Goal: Transaction & Acquisition: Purchase product/service

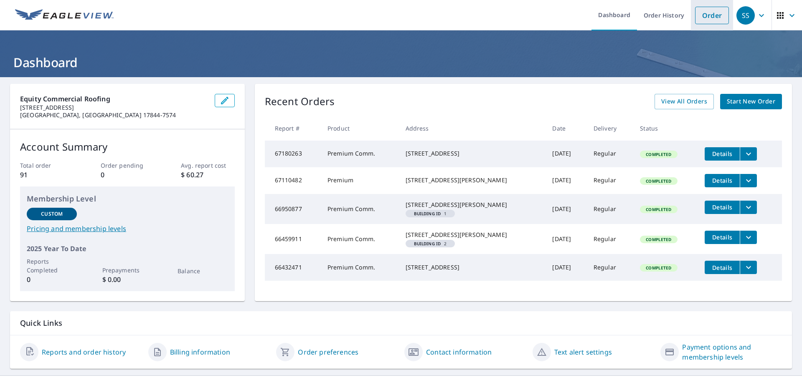
click at [713, 13] on link "Order" at bounding box center [712, 16] width 34 height 18
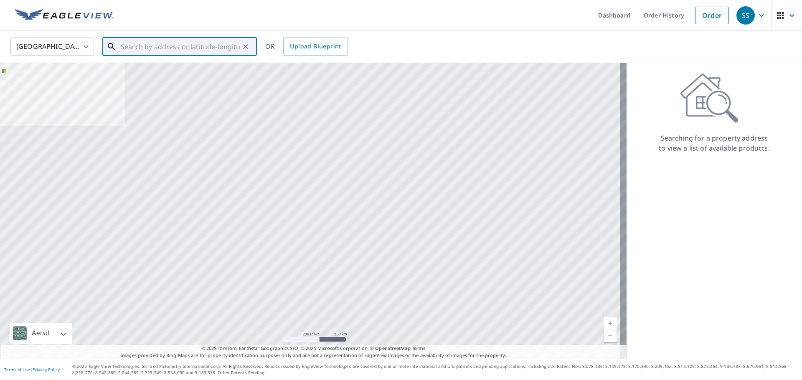
click at [215, 44] on input "text" at bounding box center [180, 46] width 119 height 23
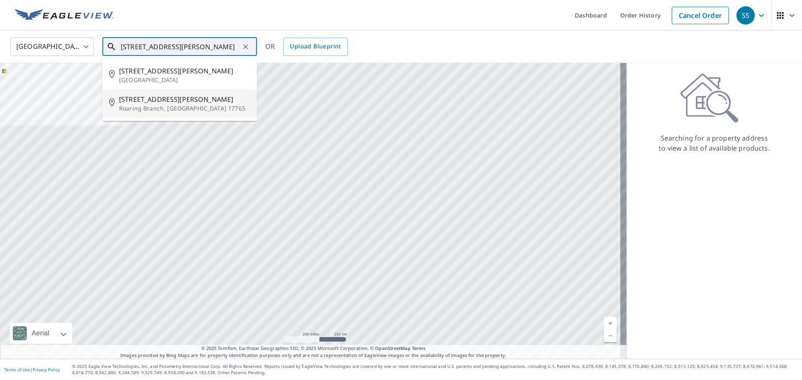
click at [160, 106] on p "Roaring Branch, [GEOGRAPHIC_DATA] 17765" at bounding box center [184, 108] width 131 height 8
type input "[STREET_ADDRESS]"
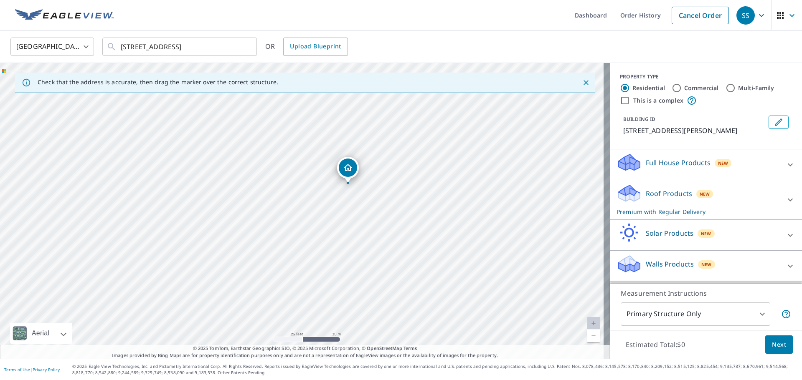
drag, startPoint x: 281, startPoint y: 243, endPoint x: 327, endPoint y: 217, distance: 53.1
click at [327, 217] on div "[STREET_ADDRESS]" at bounding box center [305, 211] width 610 height 296
click at [650, 192] on p "Roof Products" at bounding box center [668, 194] width 46 height 10
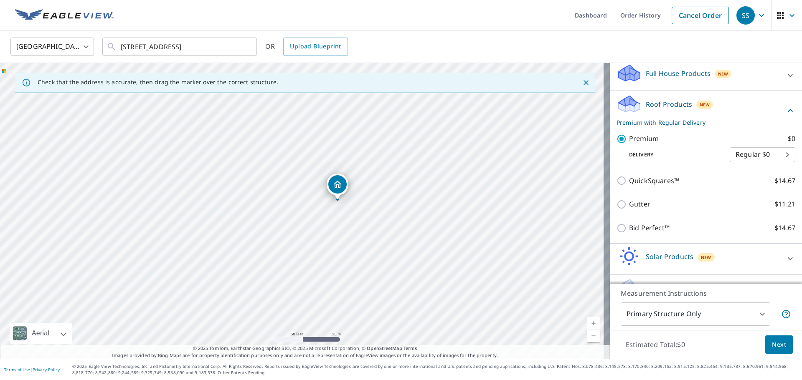
scroll to position [111, 0]
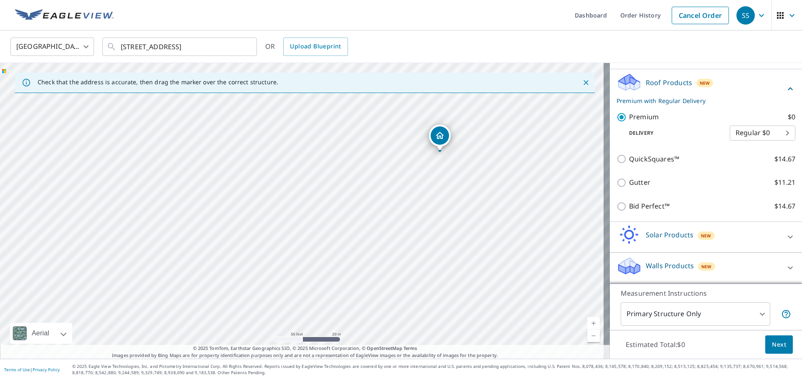
click at [773, 348] on span "Next" at bounding box center [779, 345] width 14 height 10
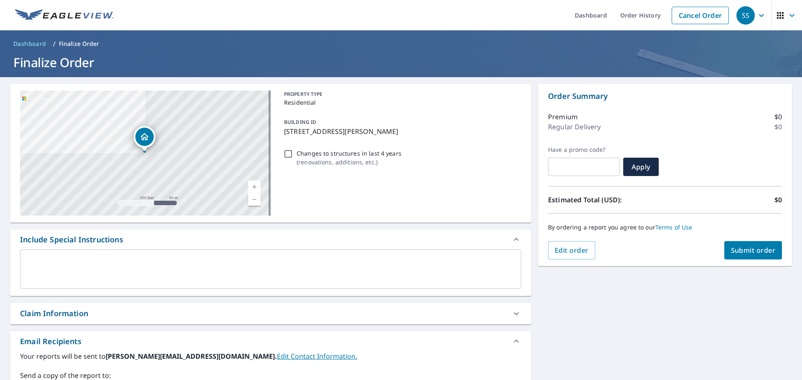
click at [744, 253] on span "Submit order" at bounding box center [753, 250] width 45 height 9
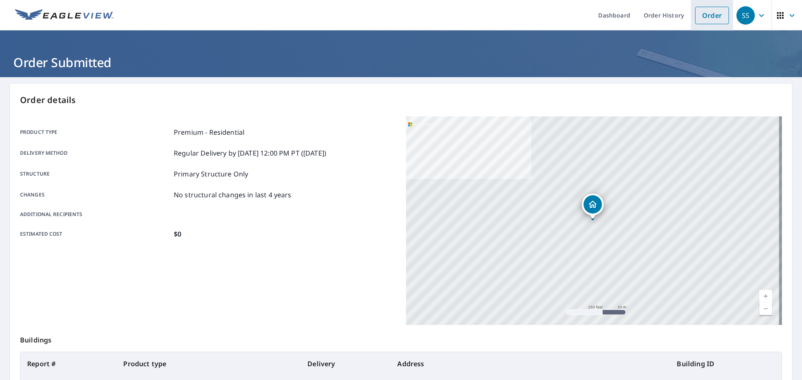
click at [706, 18] on link "Order" at bounding box center [712, 16] width 34 height 18
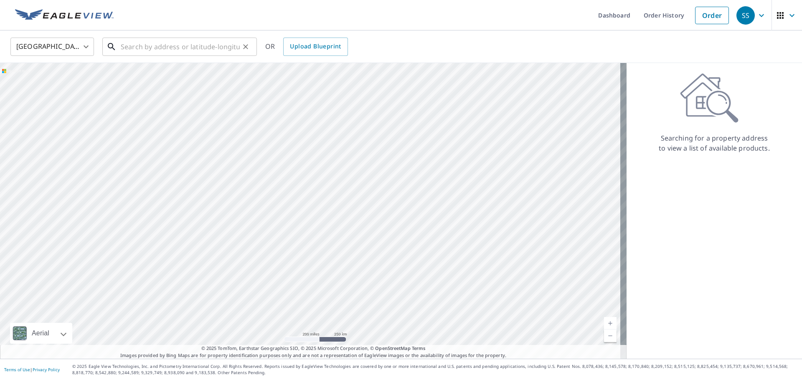
click at [154, 49] on input "text" at bounding box center [180, 46] width 119 height 23
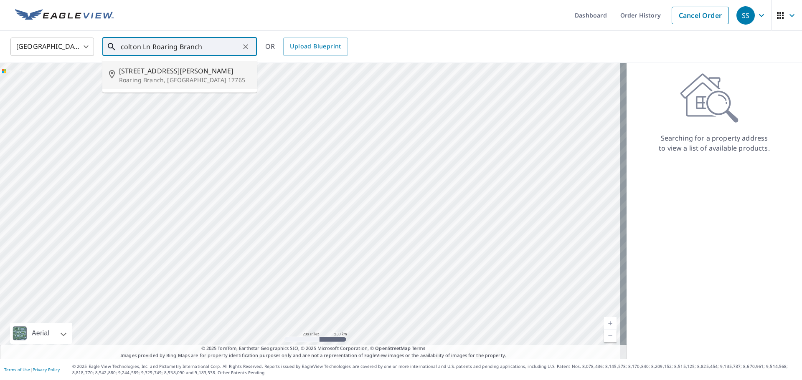
click at [156, 81] on p "Roaring Branch, [GEOGRAPHIC_DATA] 17765" at bounding box center [184, 80] width 131 height 8
type input "[STREET_ADDRESS]"
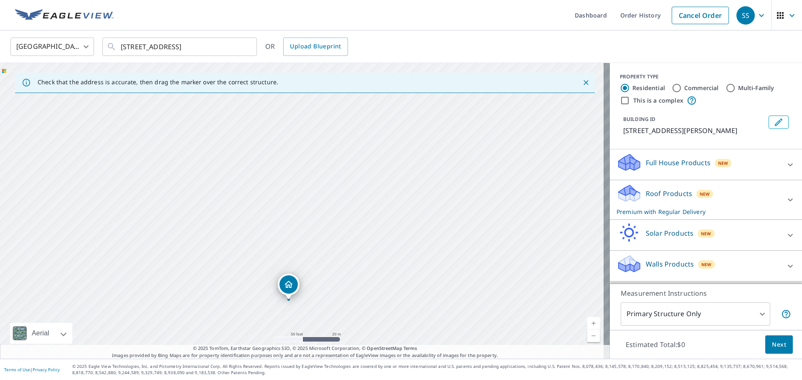
drag, startPoint x: 316, startPoint y: 207, endPoint x: 326, endPoint y: 243, distance: 37.7
click at [326, 243] on div "[STREET_ADDRESS]" at bounding box center [305, 211] width 610 height 296
drag, startPoint x: 349, startPoint y: 267, endPoint x: 351, endPoint y: 229, distance: 37.6
click at [351, 229] on div "[STREET_ADDRESS]" at bounding box center [305, 211] width 610 height 296
drag, startPoint x: 336, startPoint y: 257, endPoint x: 344, endPoint y: 221, distance: 36.7
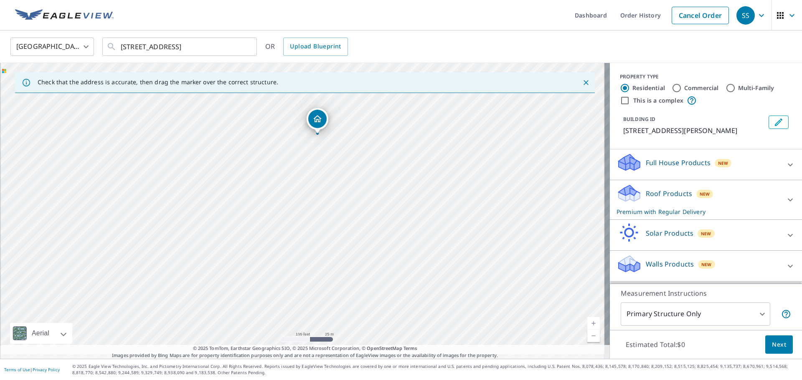
click at [344, 221] on div "[STREET_ADDRESS]" at bounding box center [305, 211] width 610 height 296
drag, startPoint x: 362, startPoint y: 286, endPoint x: 366, endPoint y: 214, distance: 71.5
click at [366, 214] on div "[STREET_ADDRESS]" at bounding box center [305, 211] width 610 height 296
drag, startPoint x: 417, startPoint y: 244, endPoint x: 318, endPoint y: 224, distance: 100.5
click at [318, 224] on div "[STREET_ADDRESS]" at bounding box center [305, 211] width 610 height 296
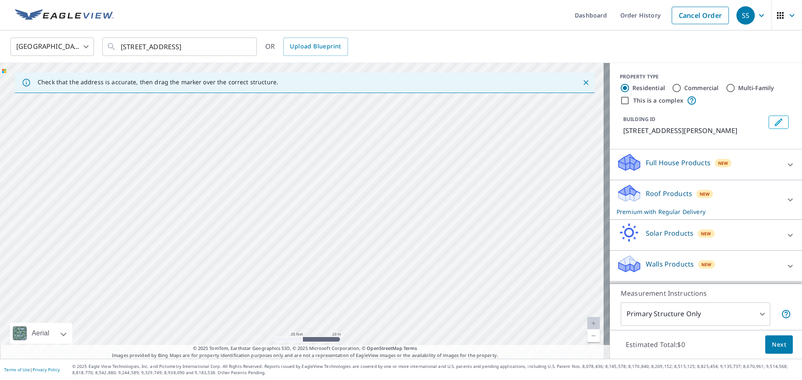
drag, startPoint x: 378, startPoint y: 294, endPoint x: 409, endPoint y: 240, distance: 62.2
click at [409, 240] on div "[STREET_ADDRESS]" at bounding box center [305, 211] width 610 height 296
drag, startPoint x: 421, startPoint y: 254, endPoint x: 407, endPoint y: 260, distance: 15.6
click at [407, 260] on div "[STREET_ADDRESS]" at bounding box center [305, 211] width 610 height 296
drag, startPoint x: 362, startPoint y: 151, endPoint x: 347, endPoint y: 226, distance: 76.6
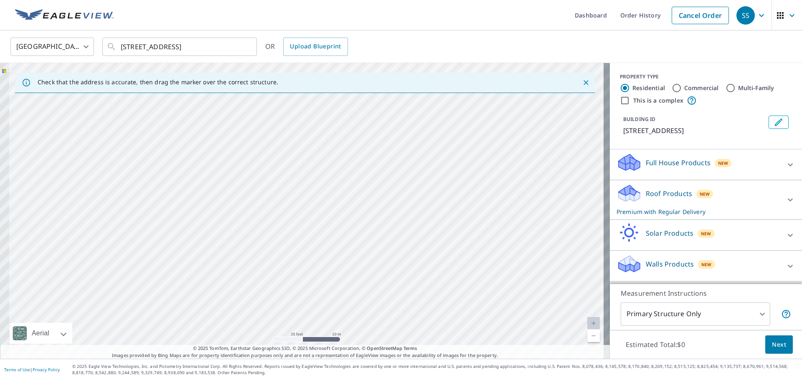
drag, startPoint x: 332, startPoint y: 299, endPoint x: 355, endPoint y: 317, distance: 29.7
click at [356, 317] on div "[STREET_ADDRESS]" at bounding box center [305, 211] width 610 height 296
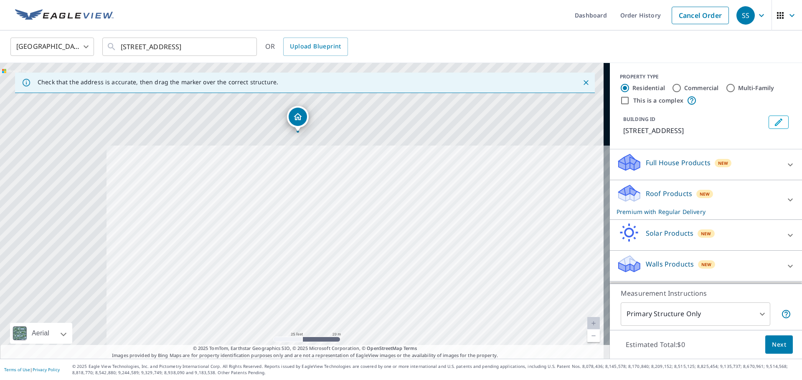
drag, startPoint x: 310, startPoint y: 290, endPoint x: 336, endPoint y: 318, distance: 38.1
click at [335, 318] on div "[STREET_ADDRESS]" at bounding box center [305, 211] width 610 height 296
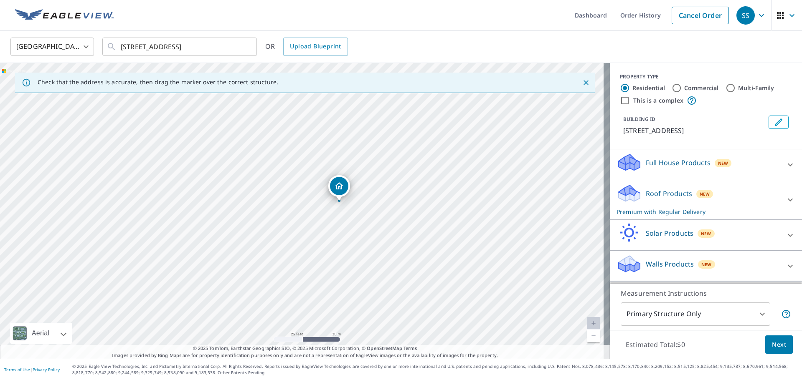
click at [311, 273] on div "[STREET_ADDRESS]" at bounding box center [305, 211] width 610 height 296
drag, startPoint x: 342, startPoint y: 190, endPoint x: 329, endPoint y: 187, distance: 13.3
click at [653, 192] on p "Roof Products" at bounding box center [668, 194] width 46 height 10
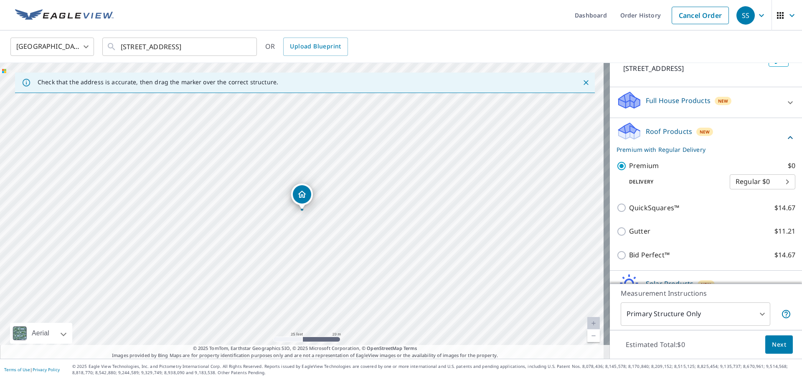
scroll to position [70, 0]
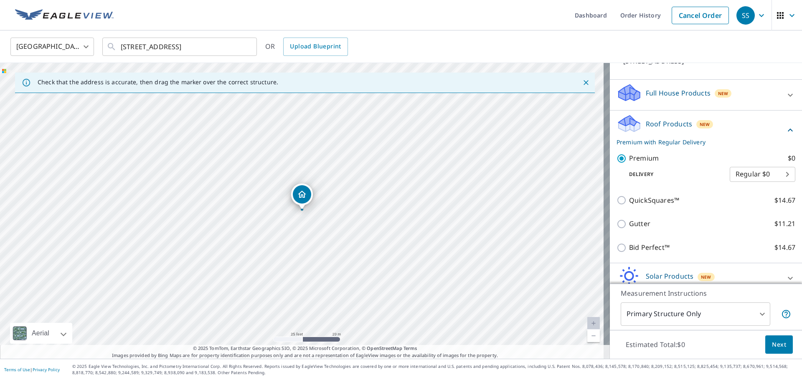
click at [774, 345] on span "Next" at bounding box center [779, 345] width 14 height 10
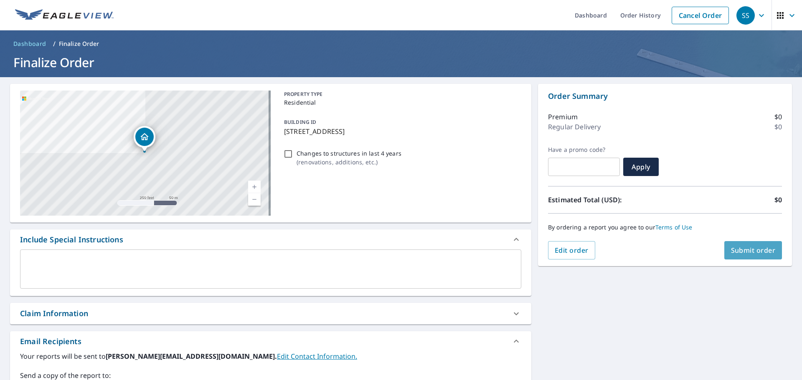
click at [764, 254] on span "Submit order" at bounding box center [753, 250] width 45 height 9
